Goal: Task Accomplishment & Management: Use online tool/utility

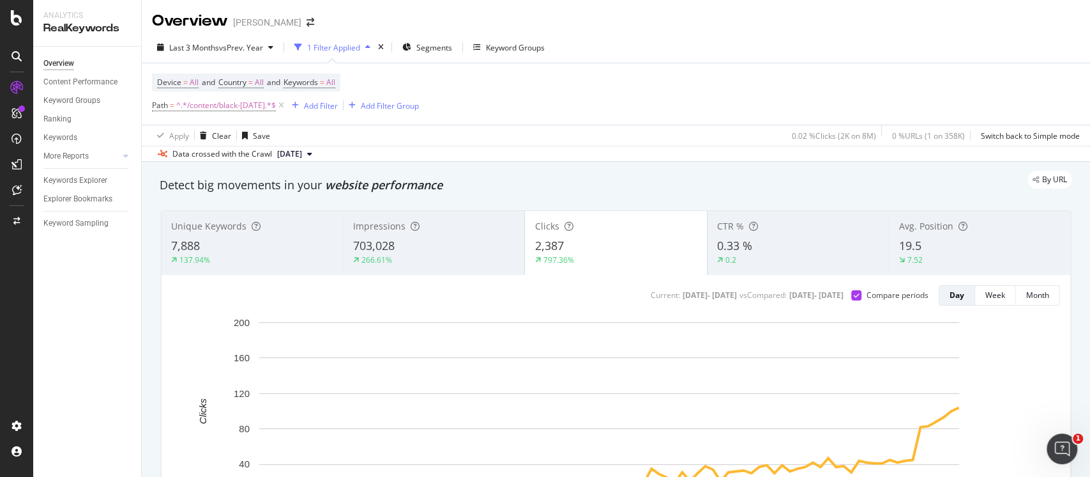
click at [942, 88] on div "Device = All and Country = All and Keywords = All Path = ^.*/content/black-[DAT…" at bounding box center [616, 93] width 928 height 61
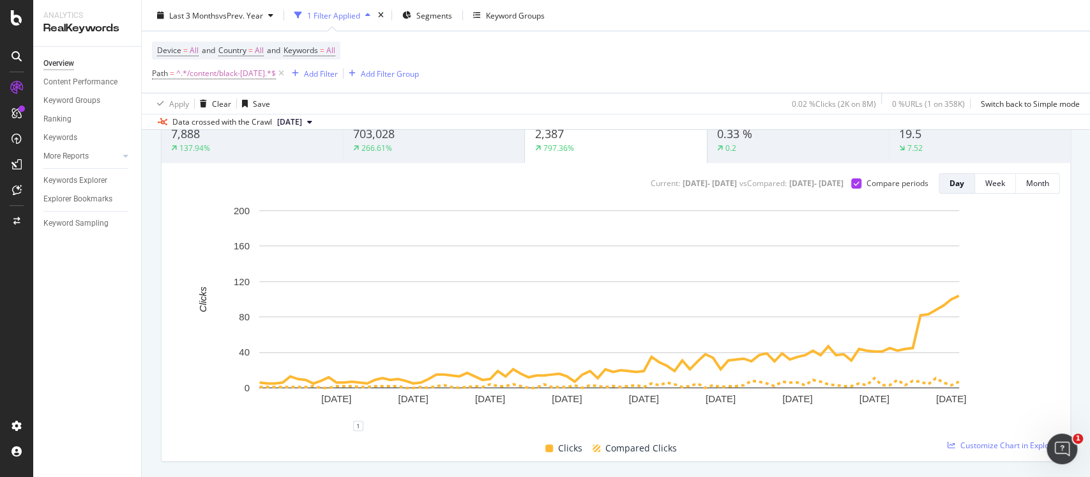
scroll to position [85, 0]
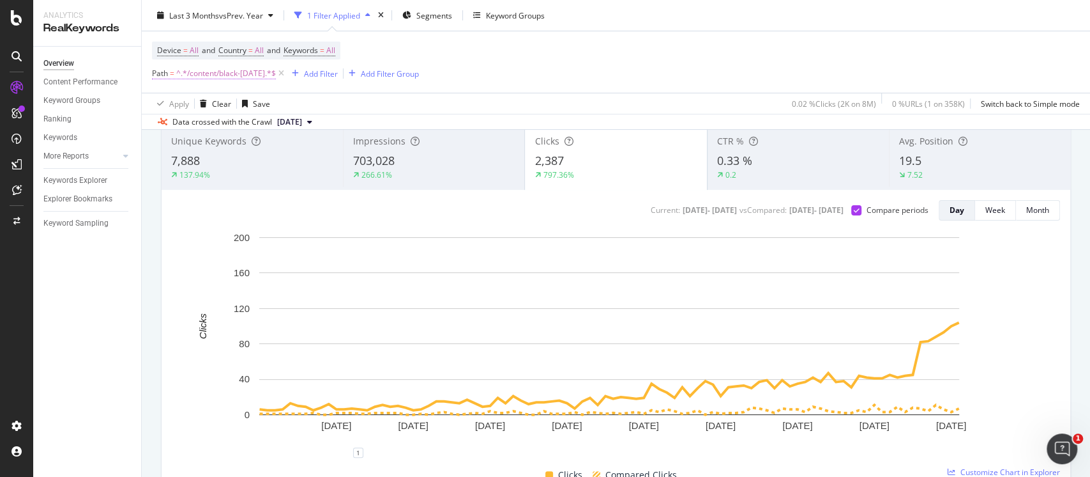
click at [211, 74] on span "^.*/content/black-[DATE].*$" at bounding box center [226, 74] width 100 height 18
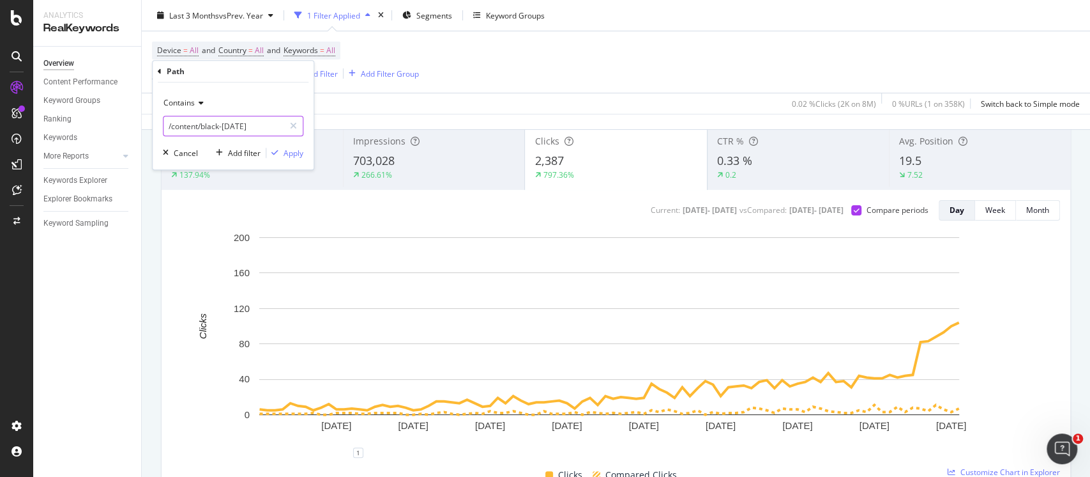
click at [247, 127] on input "/content/black-[DATE]" at bounding box center [224, 126] width 121 height 20
click at [246, 125] on input "/content/black-[DATE]" at bounding box center [224, 126] width 121 height 20
type input "/content/fathers-day"
click at [291, 152] on div "Apply" at bounding box center [294, 153] width 20 height 11
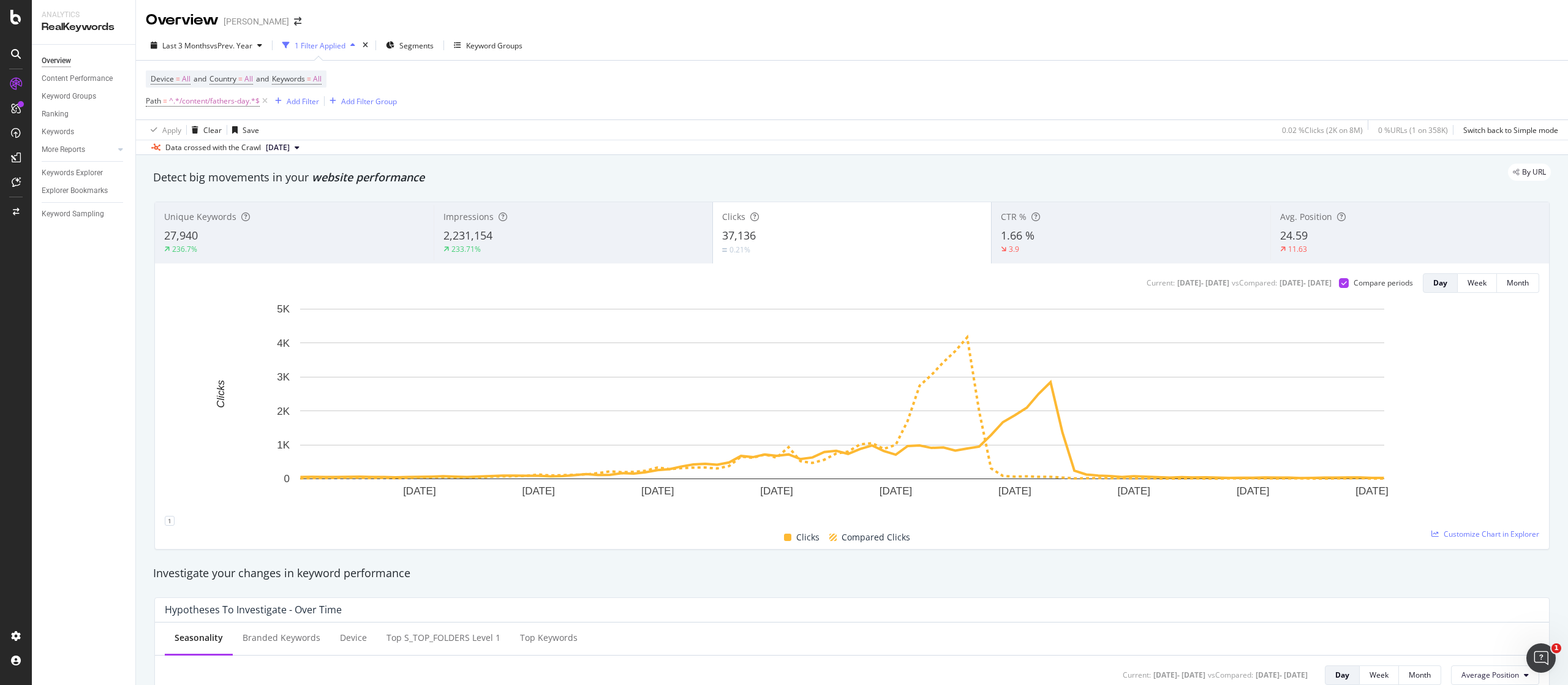
click at [503, 235] on div "2,231,154" at bounding box center [573, 236] width 260 height 16
